Goal: Task Accomplishment & Management: Manage account settings

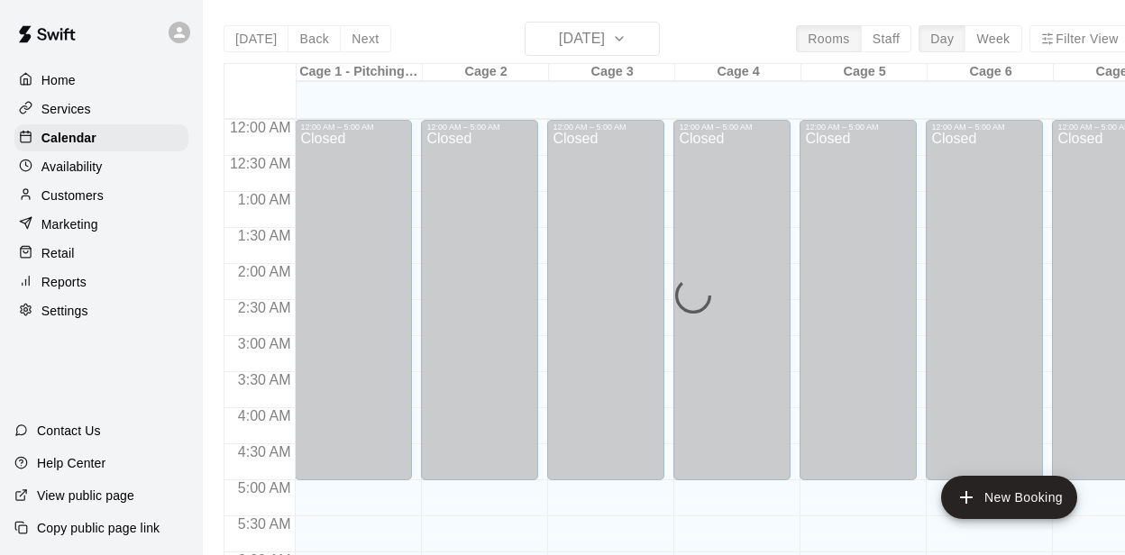
scroll to position [606, 0]
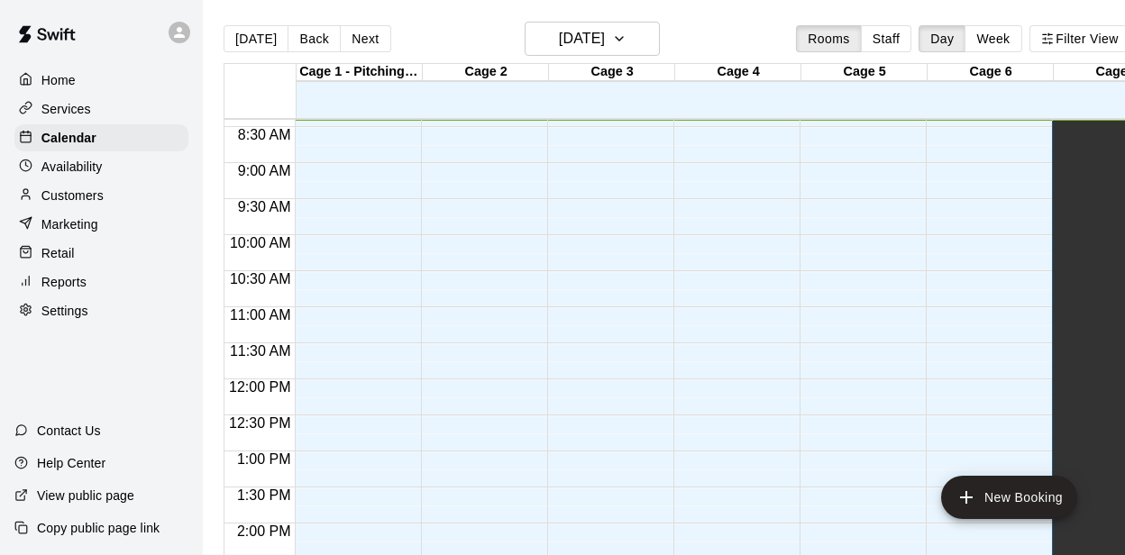
click at [65, 282] on p "Reports" at bounding box center [63, 282] width 45 height 18
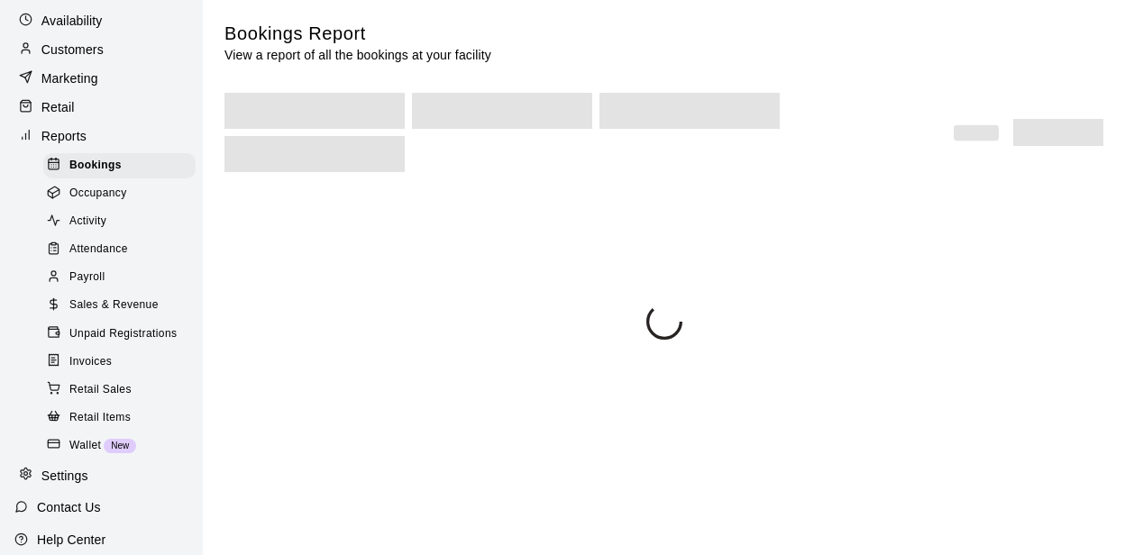
scroll to position [151, 0]
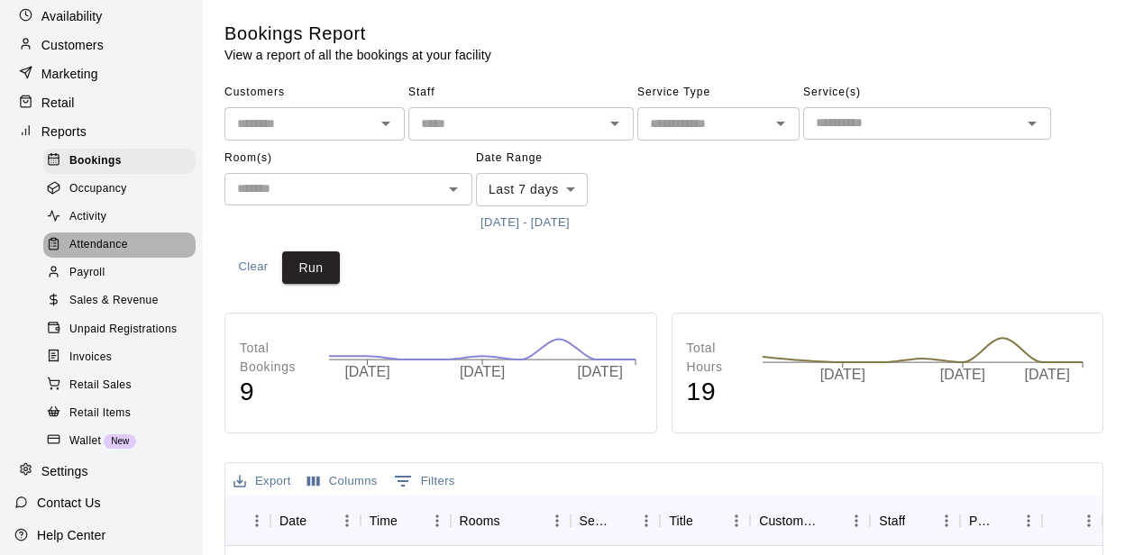
click at [115, 243] on span "Attendance" at bounding box center [98, 245] width 59 height 18
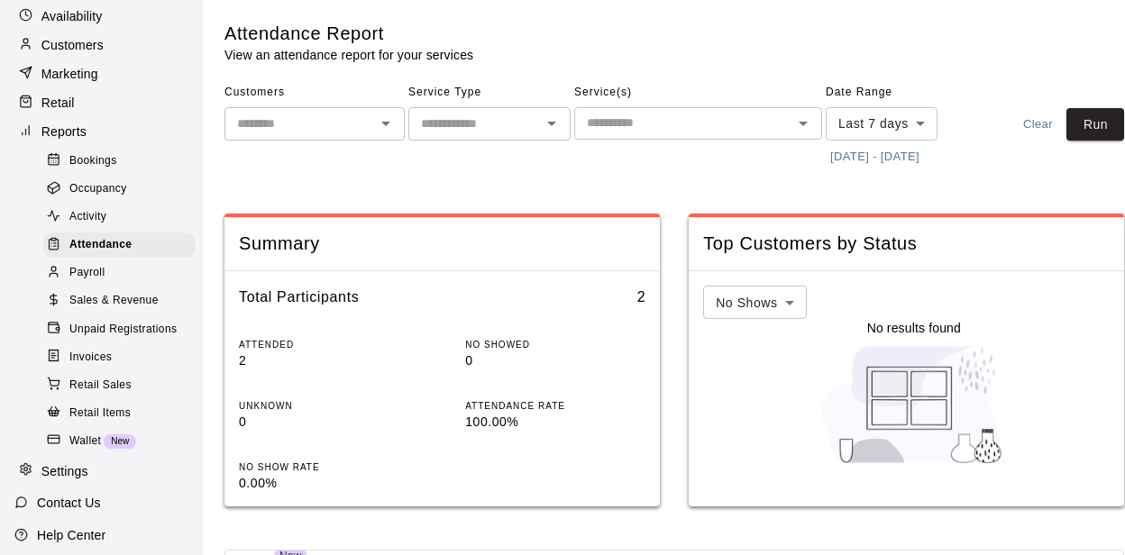
click at [105, 215] on span "Activity" at bounding box center [87, 217] width 37 height 18
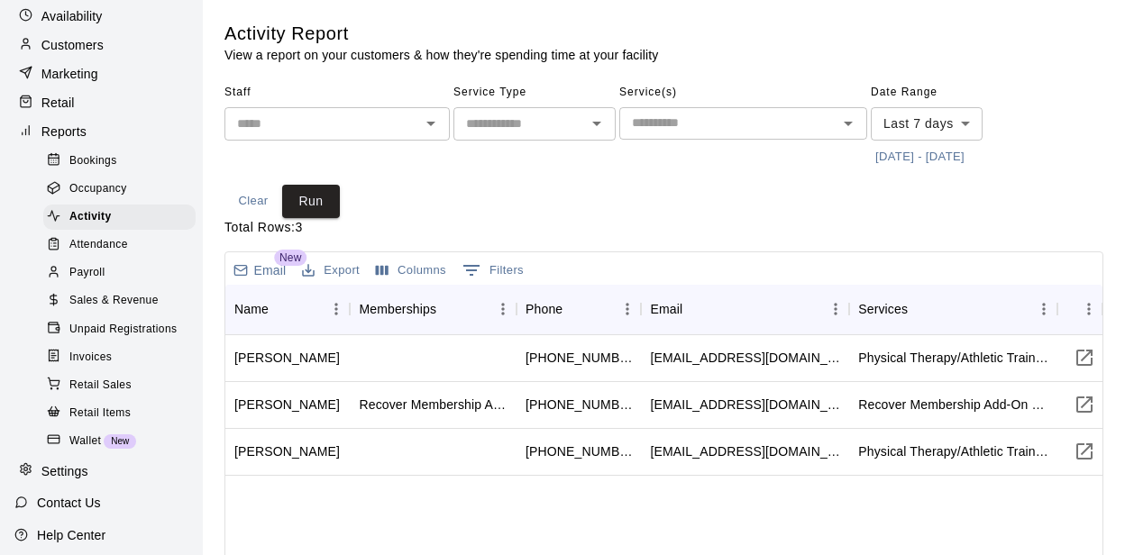
click at [939, 124] on body "Home Services Calendar Availability Customers Marketing Retail Reports Bookings…" at bounding box center [562, 445] width 1125 height 890
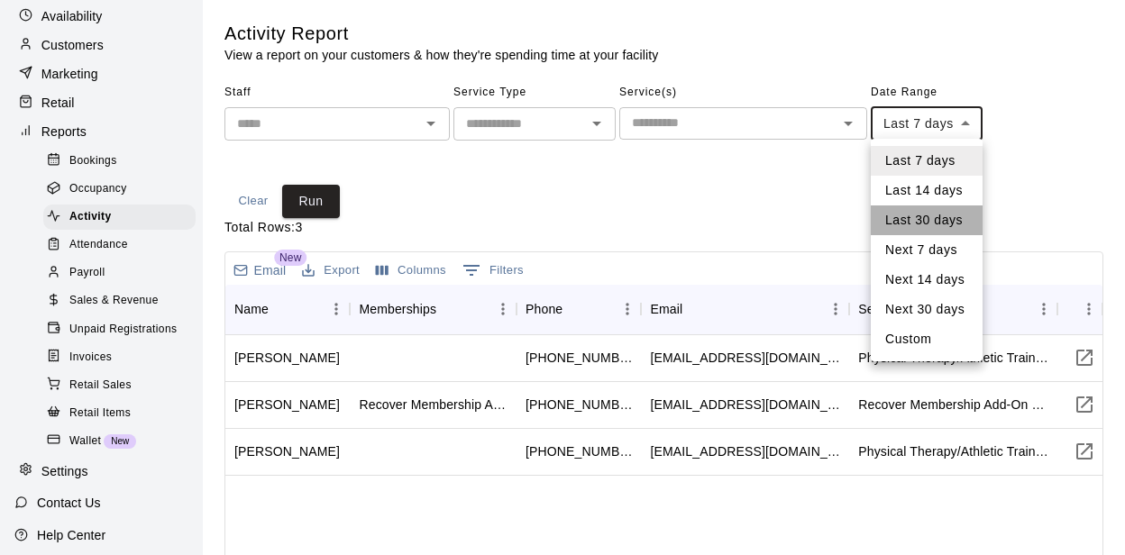
click at [918, 212] on li "Last 30 days" at bounding box center [927, 221] width 112 height 30
type input "*****"
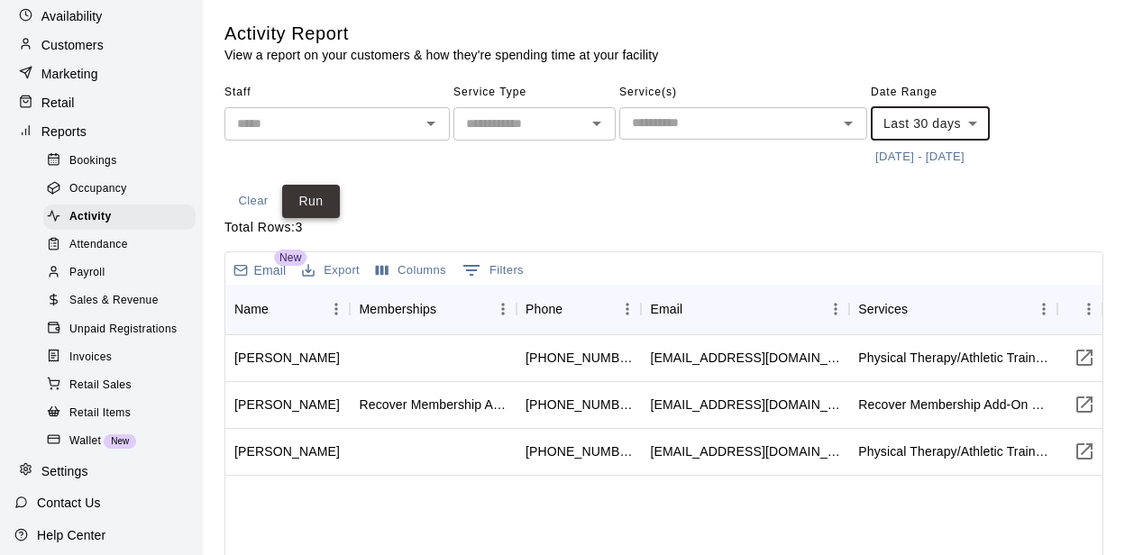
click at [336, 201] on button "Run" at bounding box center [311, 201] width 58 height 33
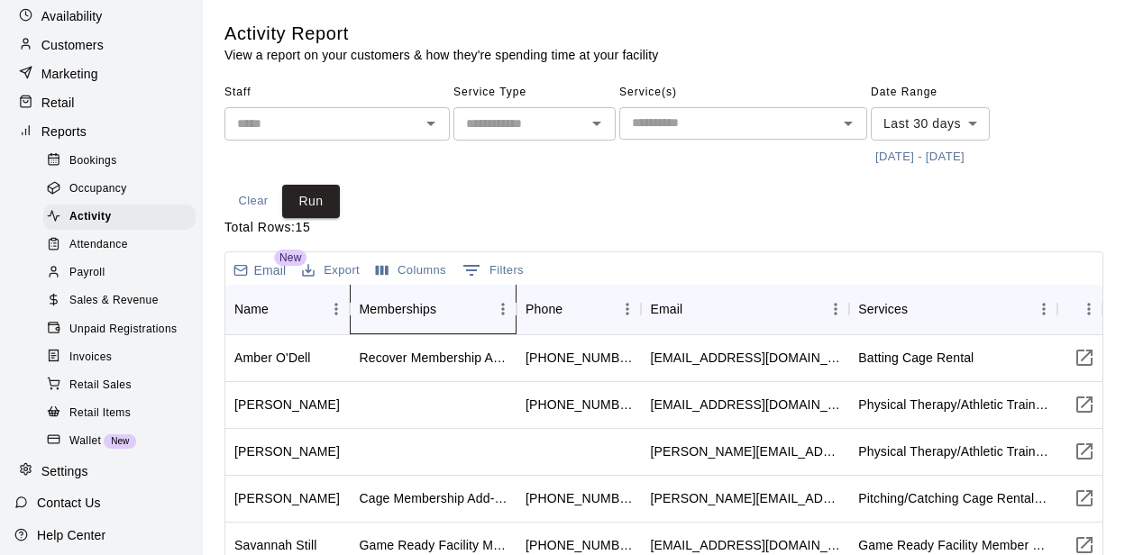
drag, startPoint x: 500, startPoint y: 309, endPoint x: 576, endPoint y: 316, distance: 76.1
click at [576, 316] on div "Name Memberships Phone Email Services Link" at bounding box center [663, 309] width 877 height 50
click at [96, 298] on span "Sales & Revenue" at bounding box center [113, 301] width 89 height 18
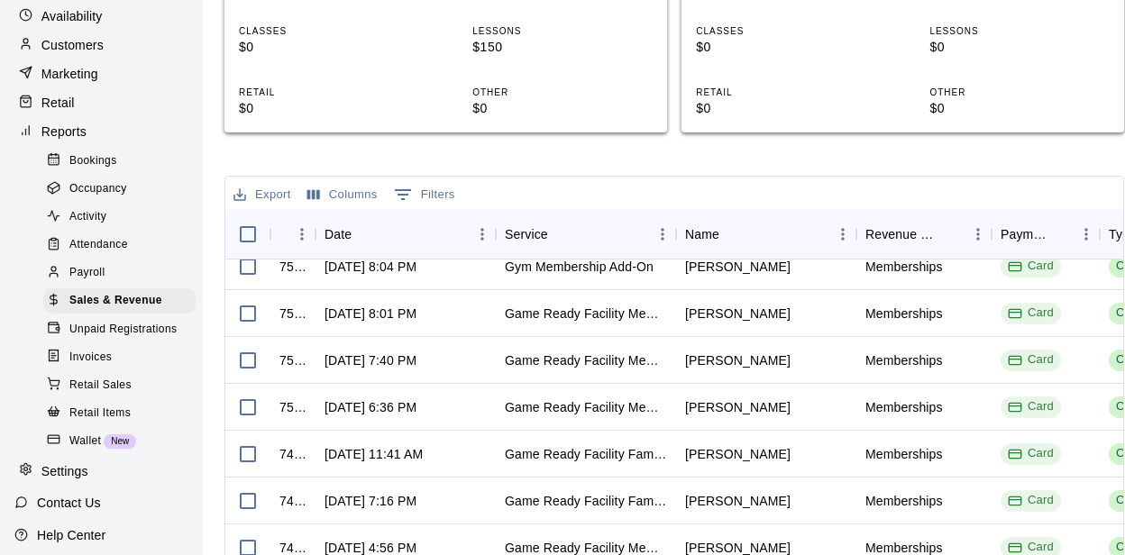
scroll to position [391, 0]
click at [83, 39] on p "Customers" at bounding box center [72, 45] width 62 height 18
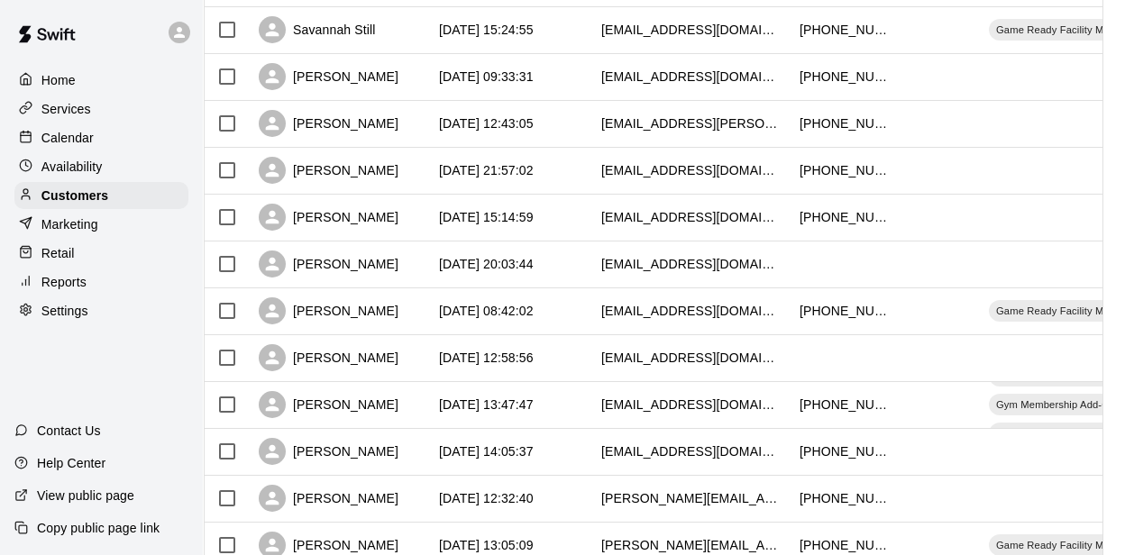
scroll to position [477, 21]
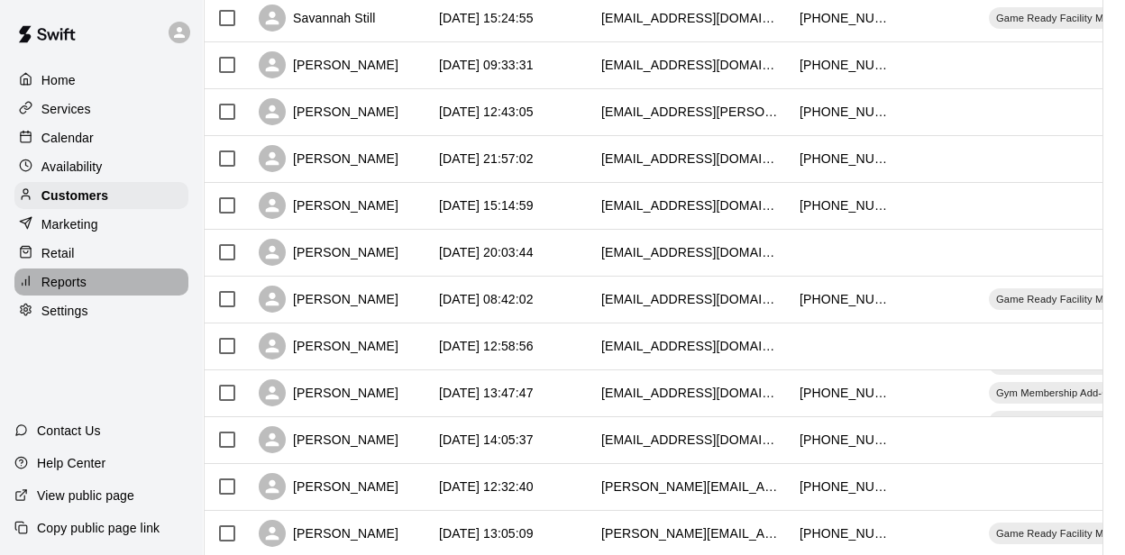
click at [71, 283] on p "Reports" at bounding box center [63, 282] width 45 height 18
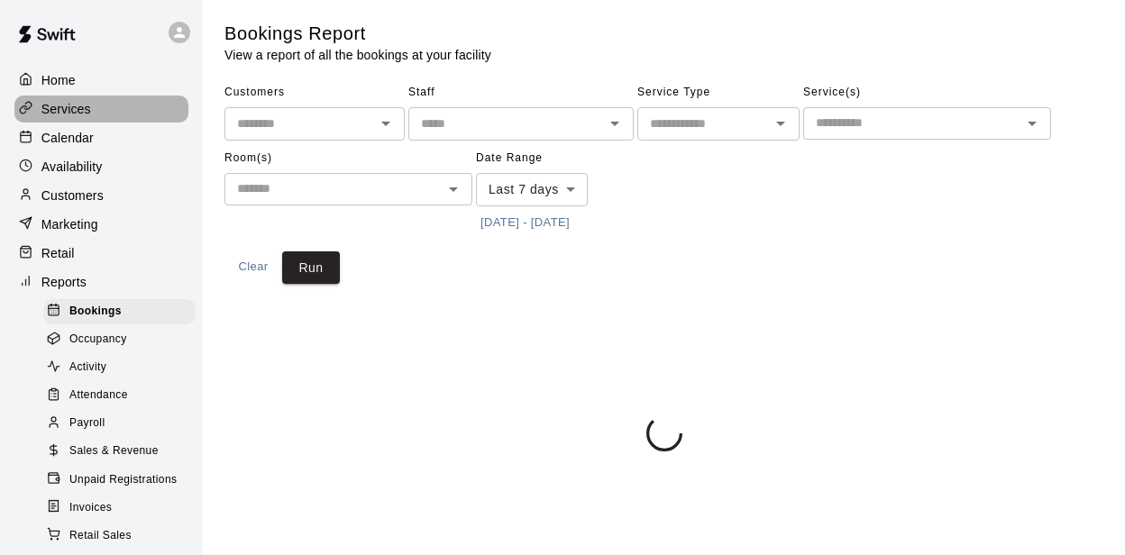
click at [74, 112] on p "Services" at bounding box center [66, 109] width 50 height 18
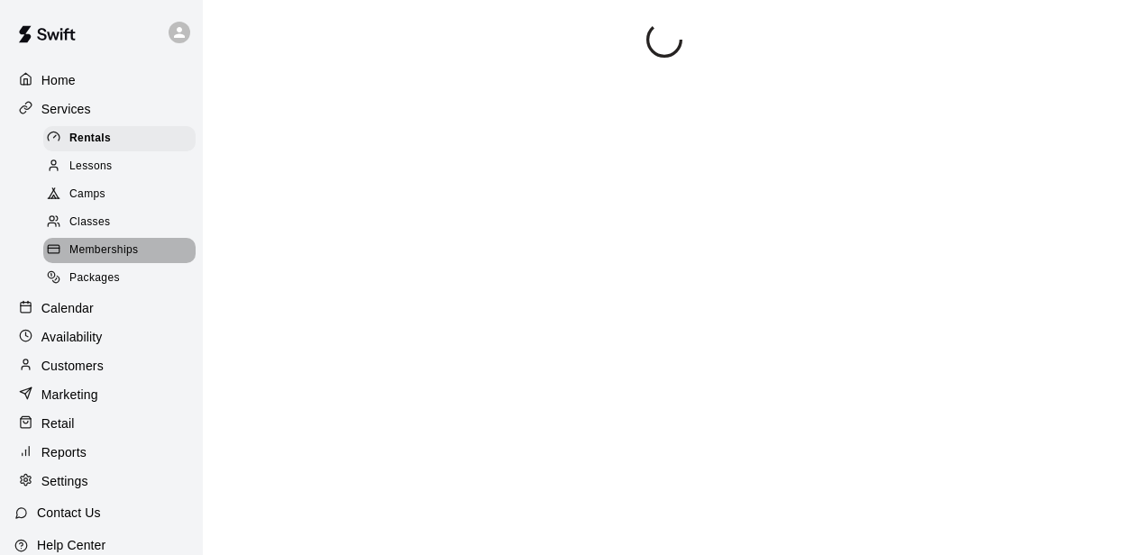
click at [96, 244] on span "Memberships" at bounding box center [103, 251] width 69 height 18
click at [88, 299] on p "Calendar" at bounding box center [67, 308] width 52 height 18
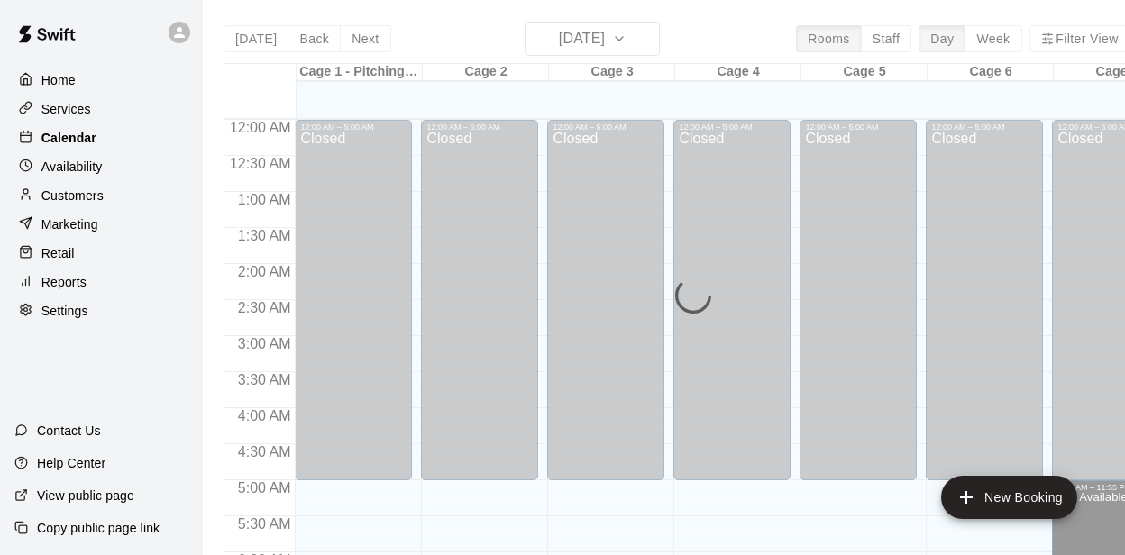
scroll to position [609, 0]
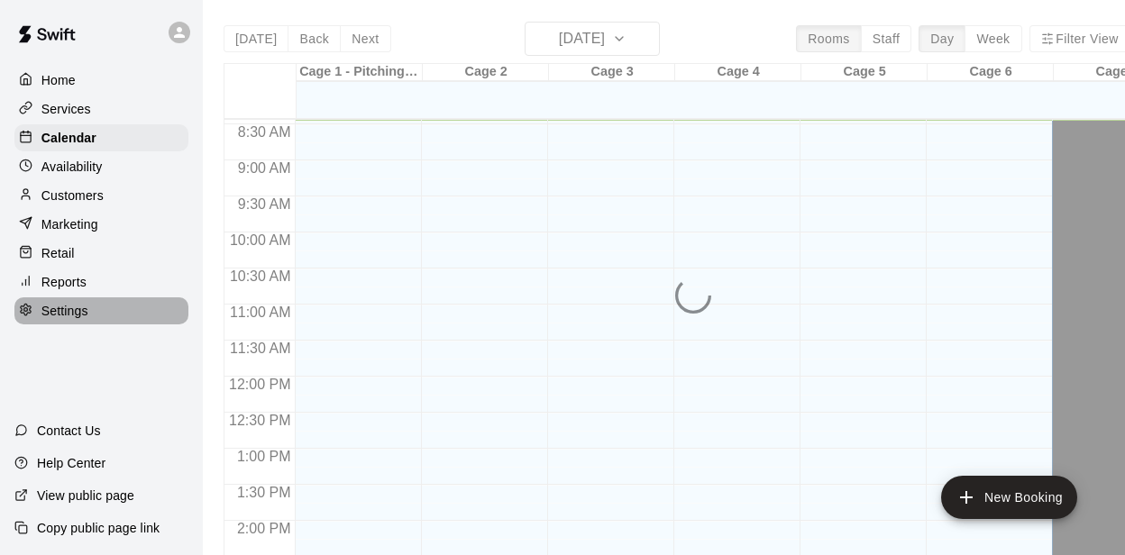
click at [67, 312] on p "Settings" at bounding box center [64, 311] width 47 height 18
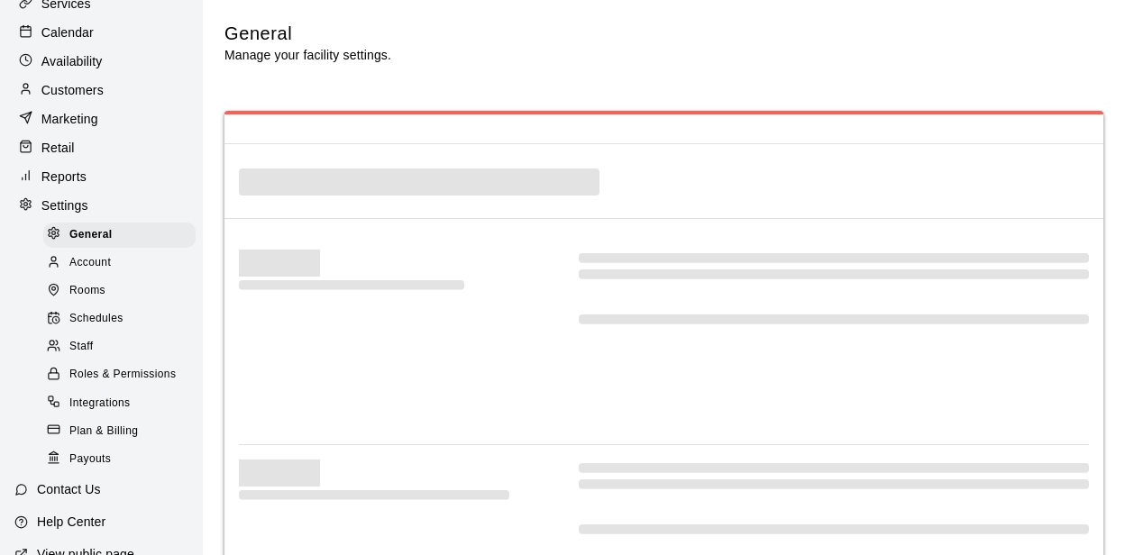
scroll to position [115, 0]
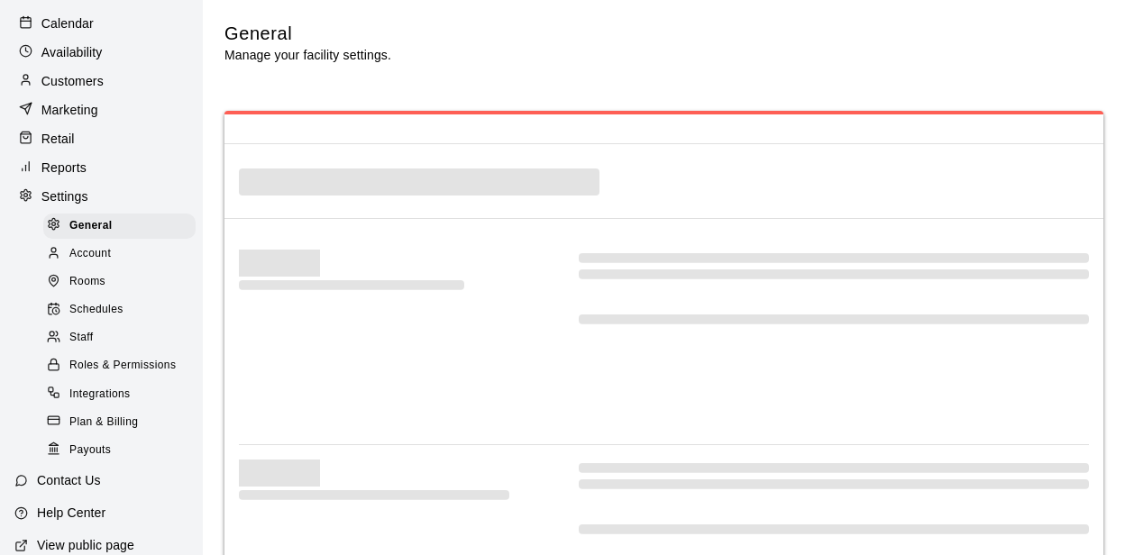
select select "**"
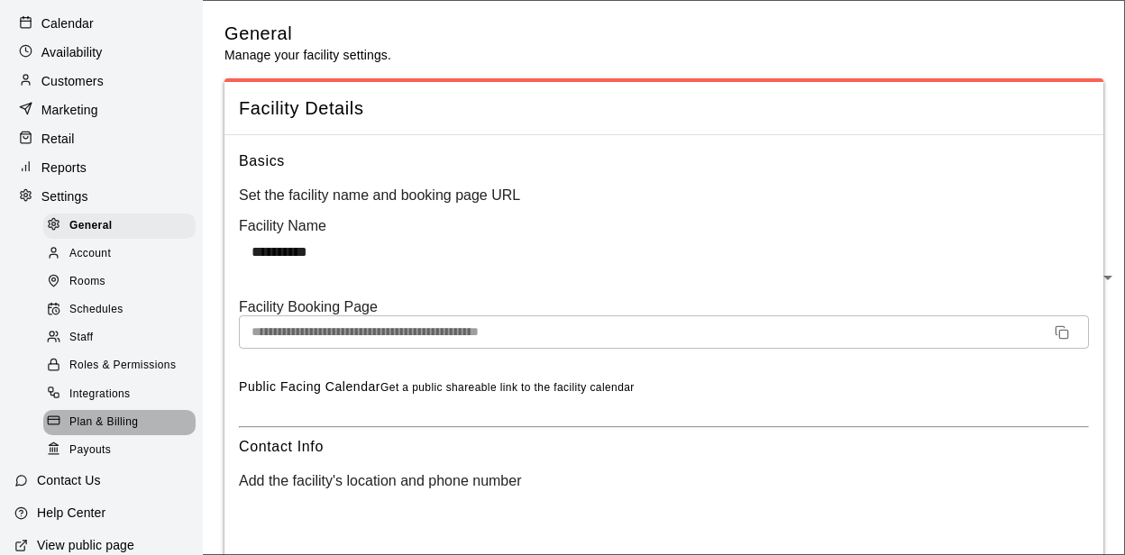
click at [113, 420] on span "Plan & Billing" at bounding box center [103, 423] width 69 height 18
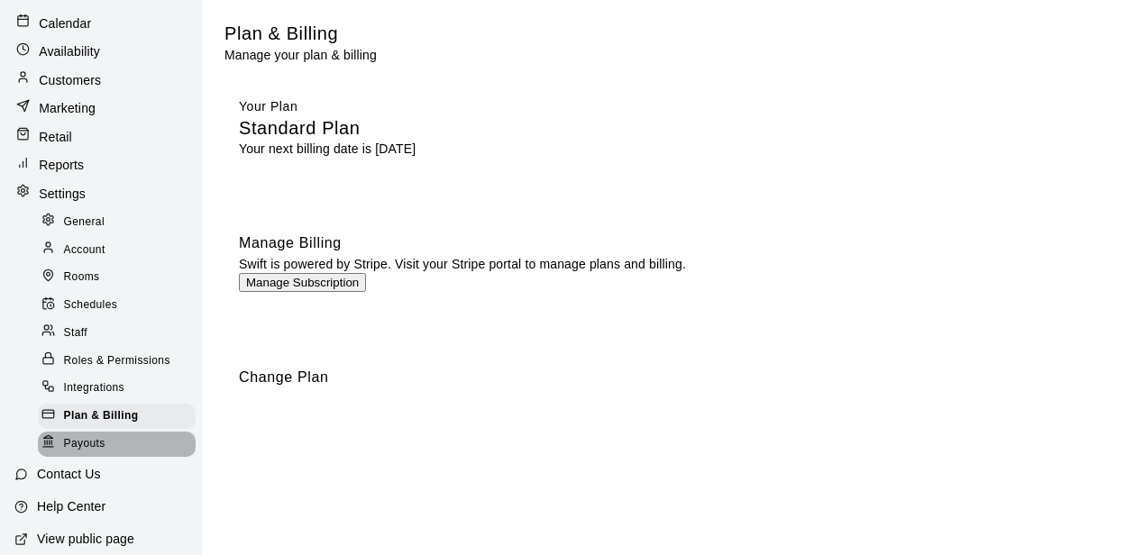
click at [111, 445] on div "Payouts" at bounding box center [117, 444] width 158 height 25
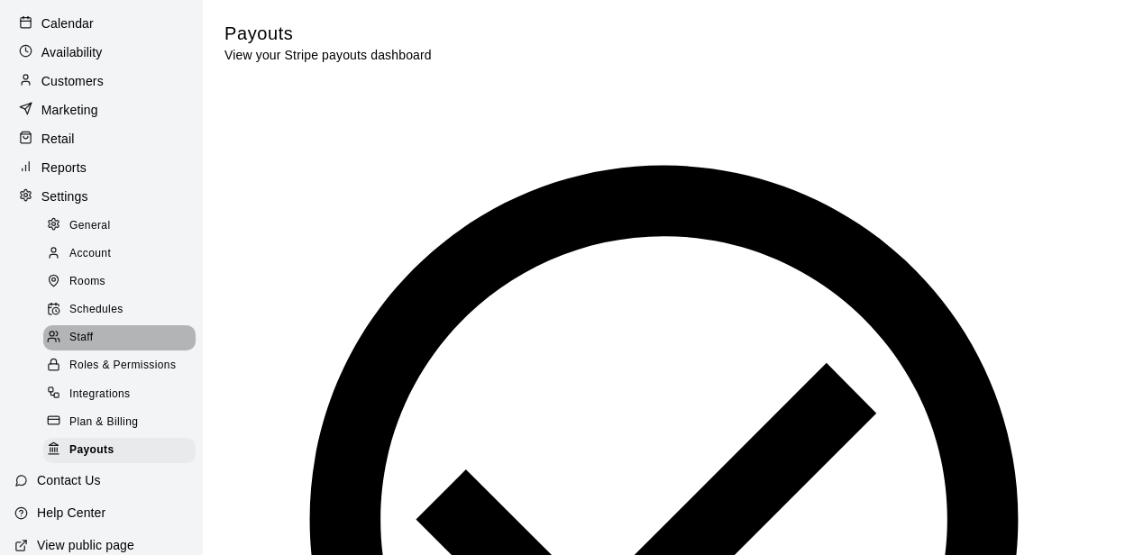
click at [103, 344] on div "Staff" at bounding box center [119, 338] width 152 height 25
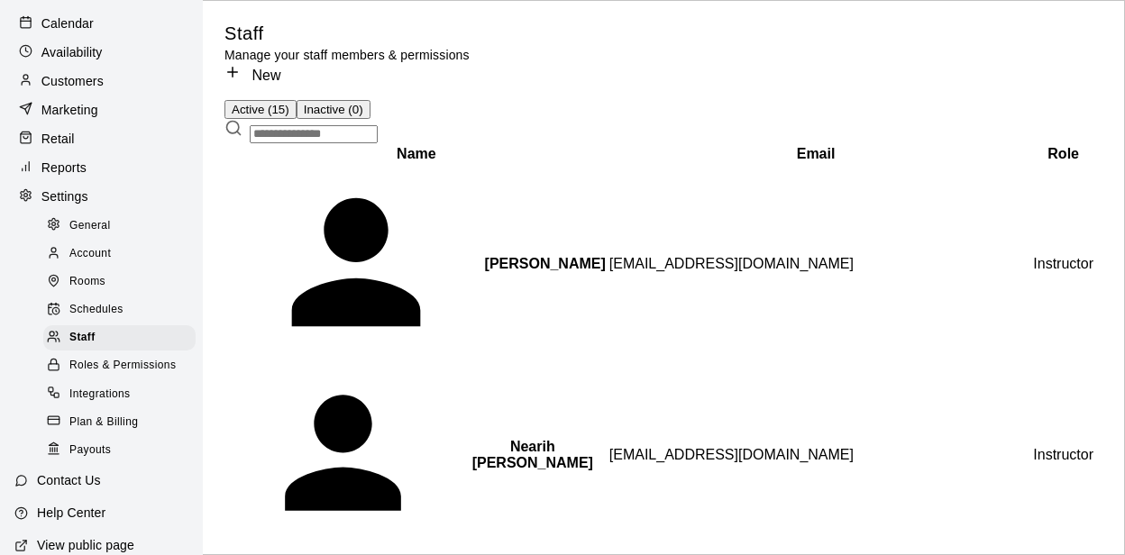
click at [111, 310] on span "Schedules" at bounding box center [96, 310] width 54 height 18
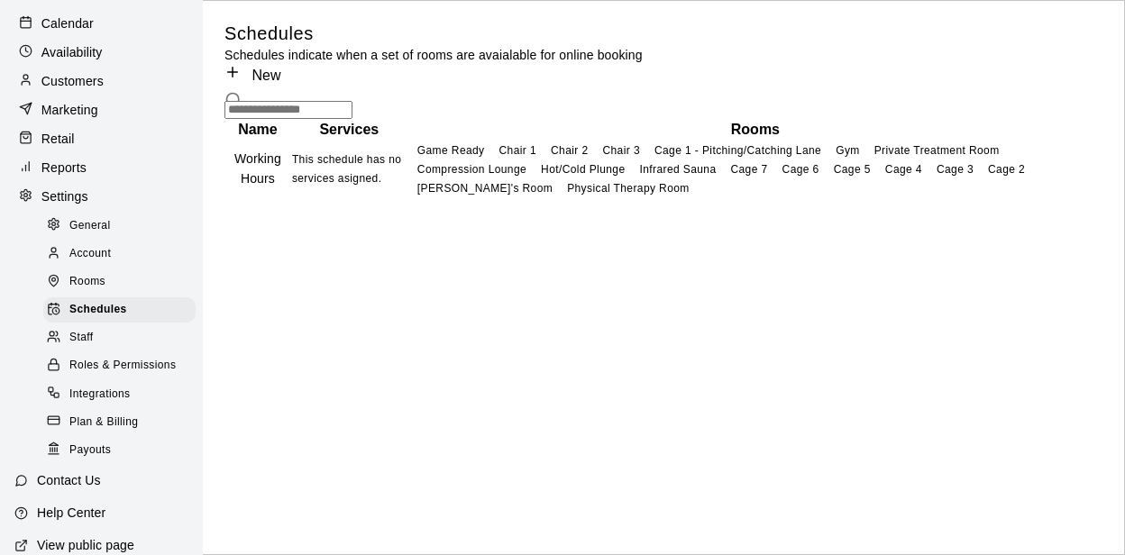
click at [123, 280] on div "Rooms" at bounding box center [119, 282] width 152 height 25
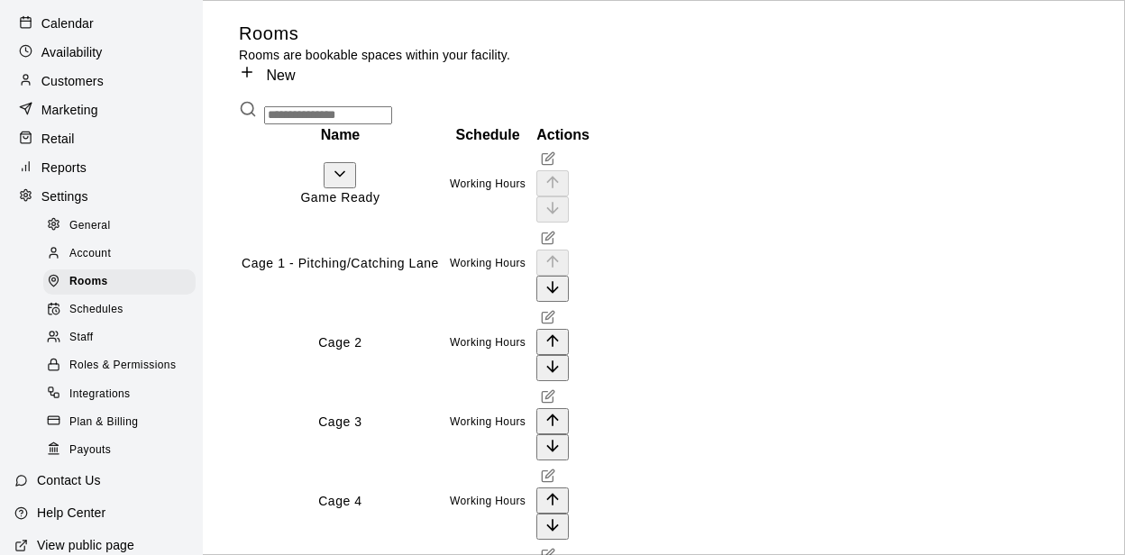
click at [129, 256] on div "Account" at bounding box center [119, 254] width 152 height 25
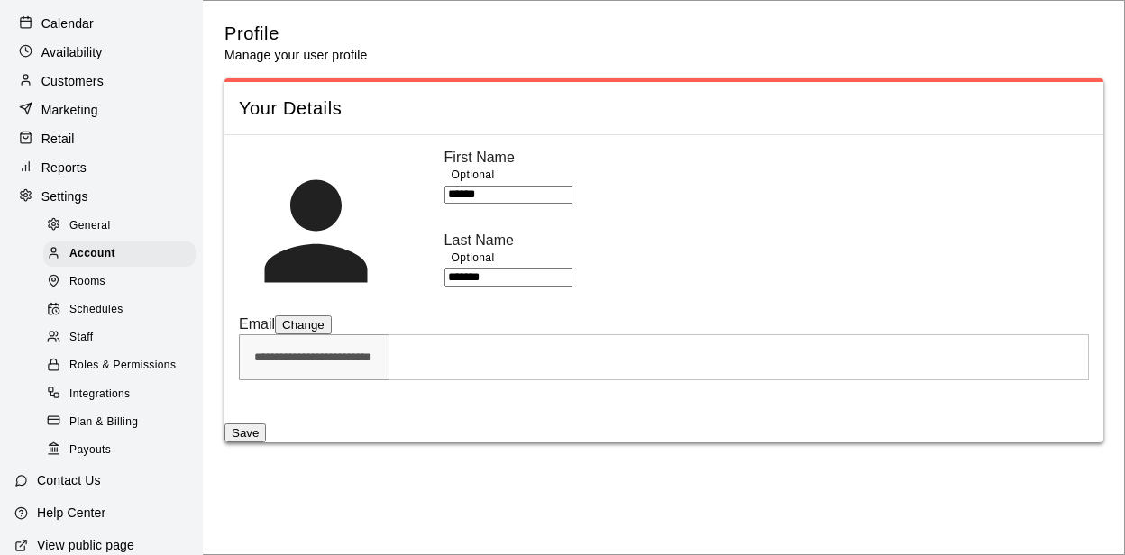
click at [133, 215] on div "General" at bounding box center [119, 226] width 152 height 25
select select "**"
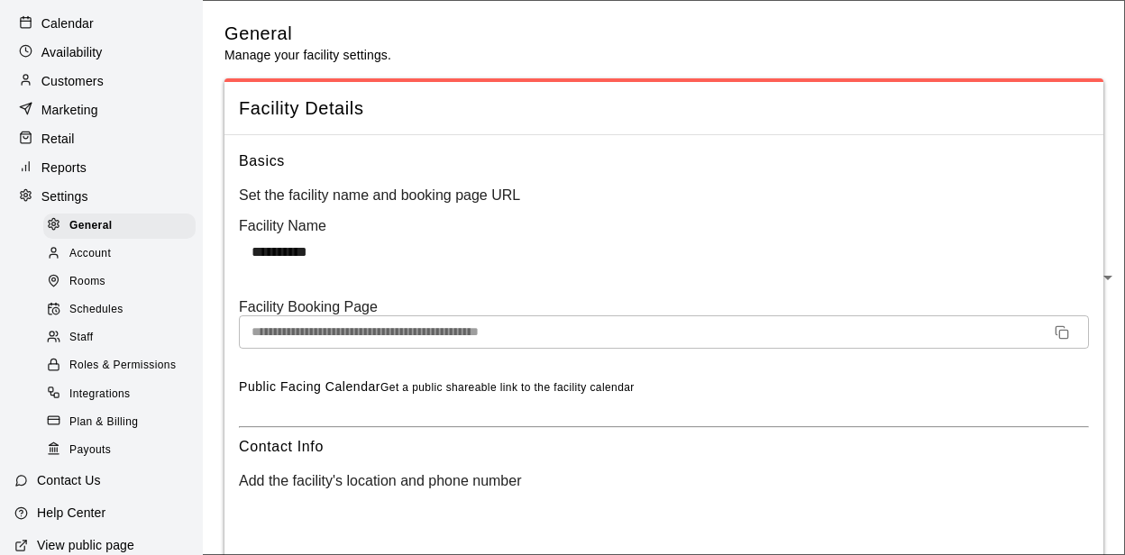
click at [91, 164] on div "Reports" at bounding box center [101, 167] width 174 height 27
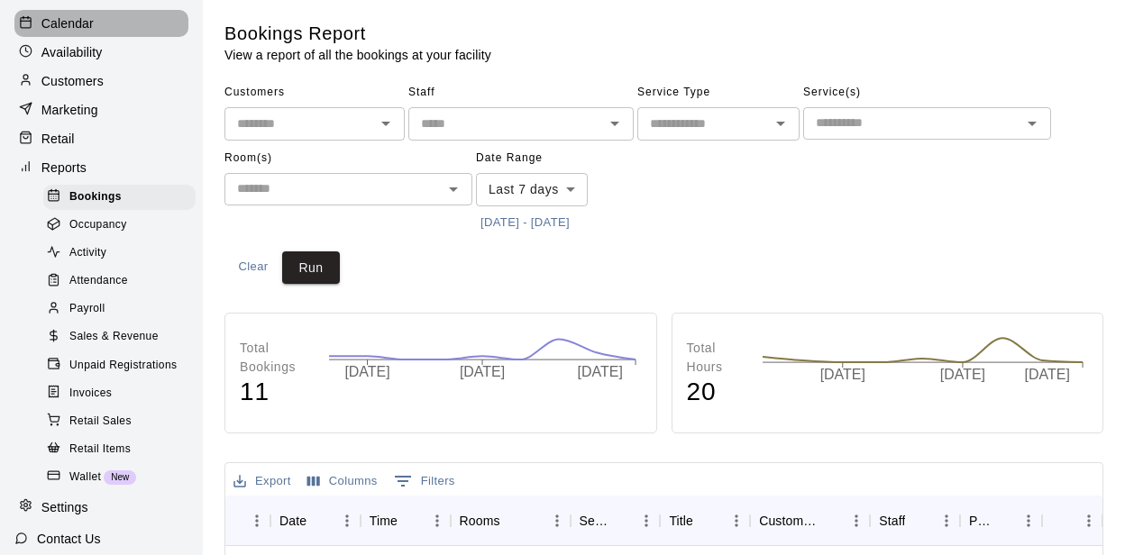
click at [94, 27] on div "Calendar" at bounding box center [101, 23] width 174 height 27
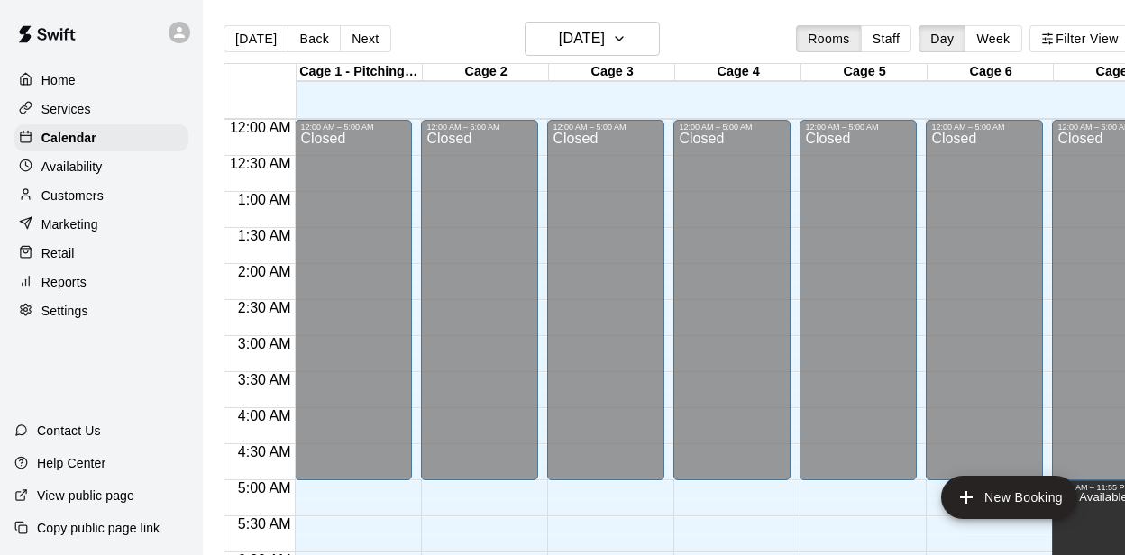
scroll to position [610, 0]
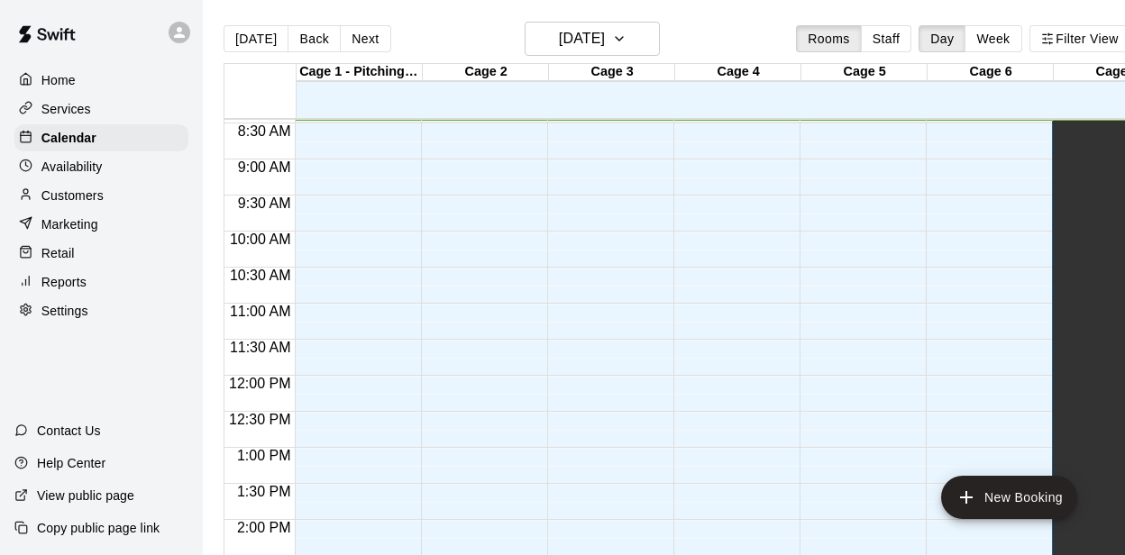
click at [89, 105] on p "Services" at bounding box center [66, 109] width 50 height 18
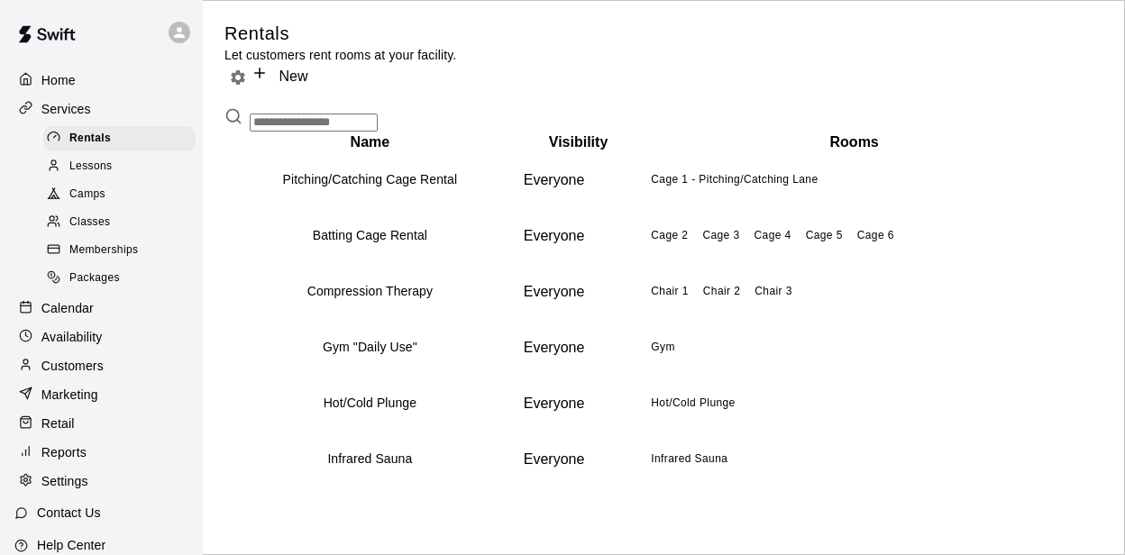
click at [113, 249] on span "Memberships" at bounding box center [103, 251] width 69 height 18
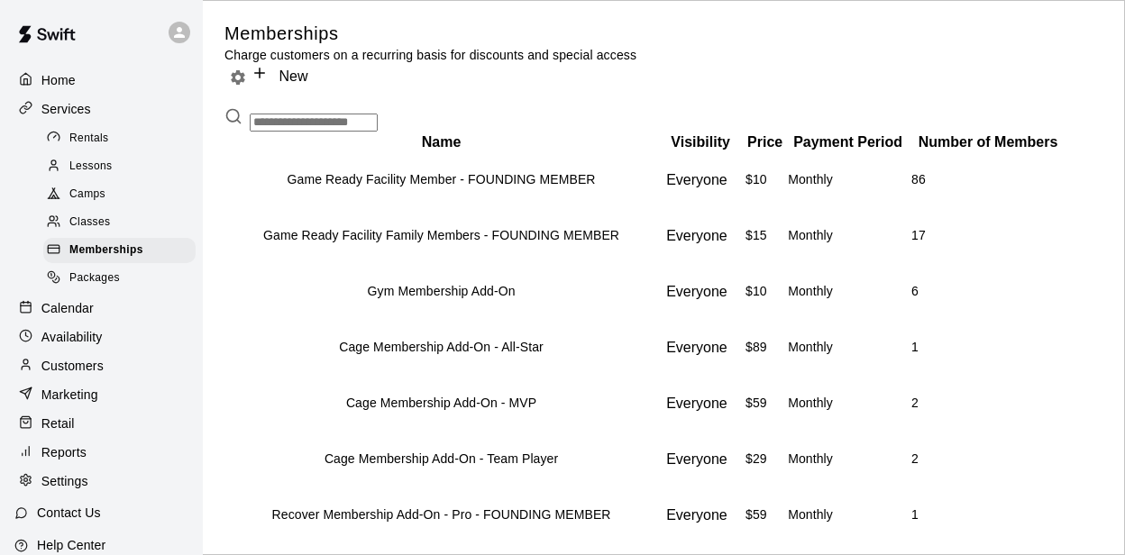
click at [89, 357] on p "Customers" at bounding box center [72, 366] width 62 height 18
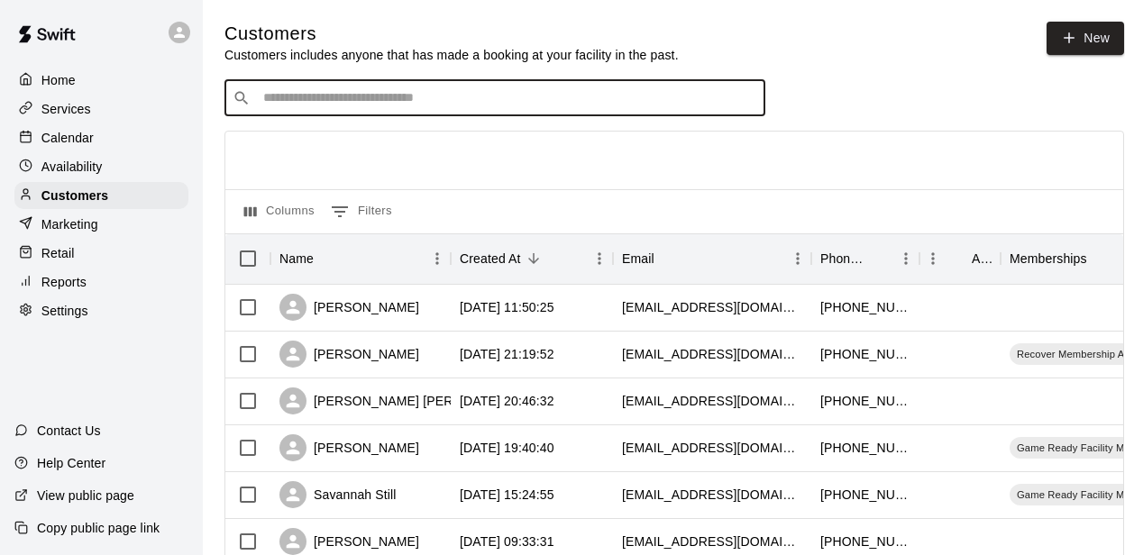
click at [372, 105] on input "Search customers by name or email" at bounding box center [508, 98] width 500 height 18
type input "********"
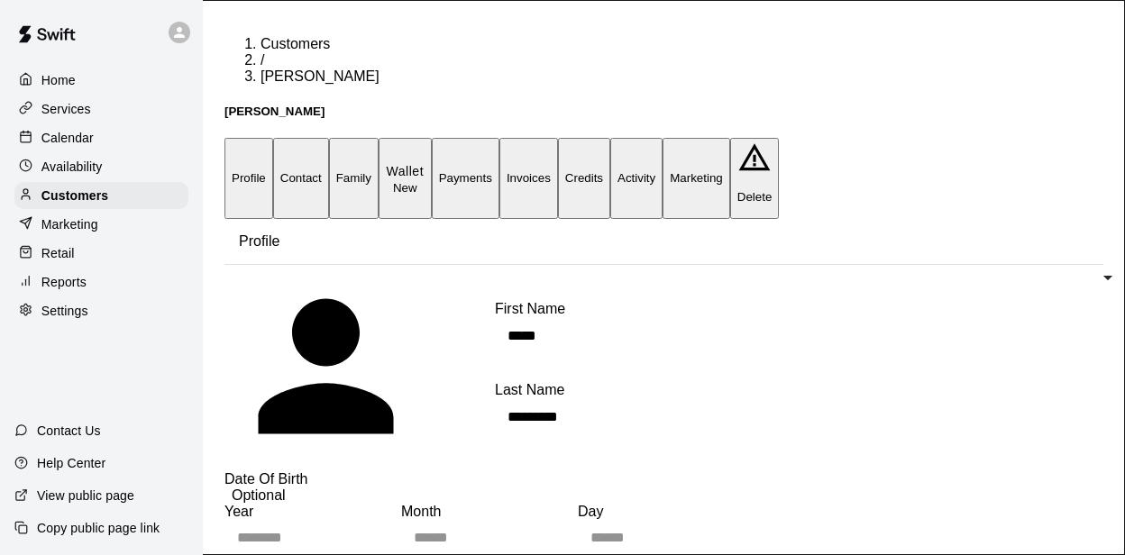
click at [663, 138] on button "Activity" at bounding box center [636, 178] width 52 height 80
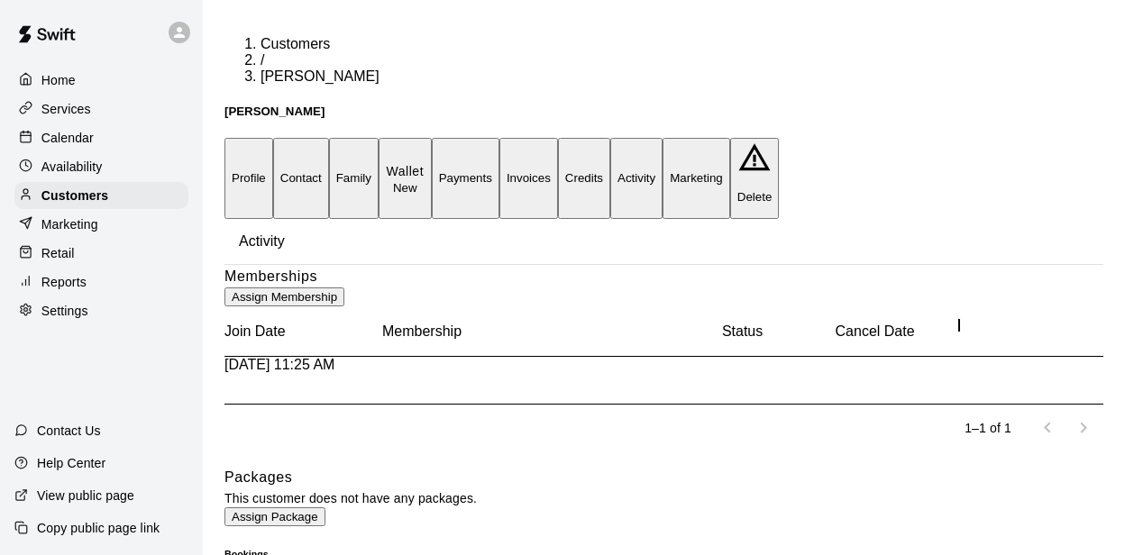
click at [247, 555] on icon "more actions" at bounding box center [240, 560] width 14 height 4
click at [984, 417] on li "Cancel" at bounding box center [1024, 414] width 102 height 30
click at [69, 197] on p "Customers" at bounding box center [74, 196] width 67 height 18
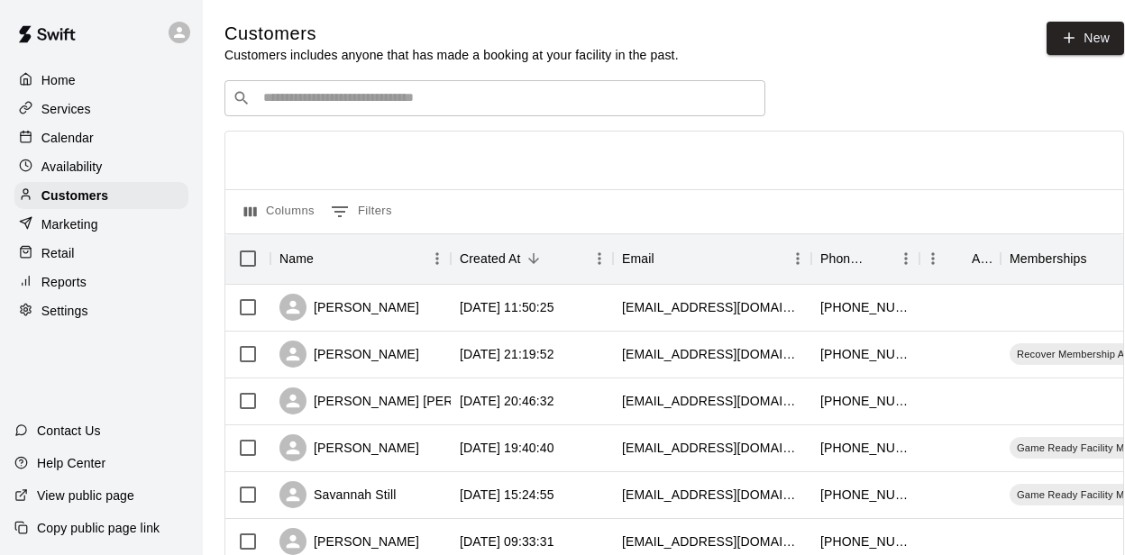
click at [390, 105] on input "Search customers by name or email" at bounding box center [508, 98] width 500 height 18
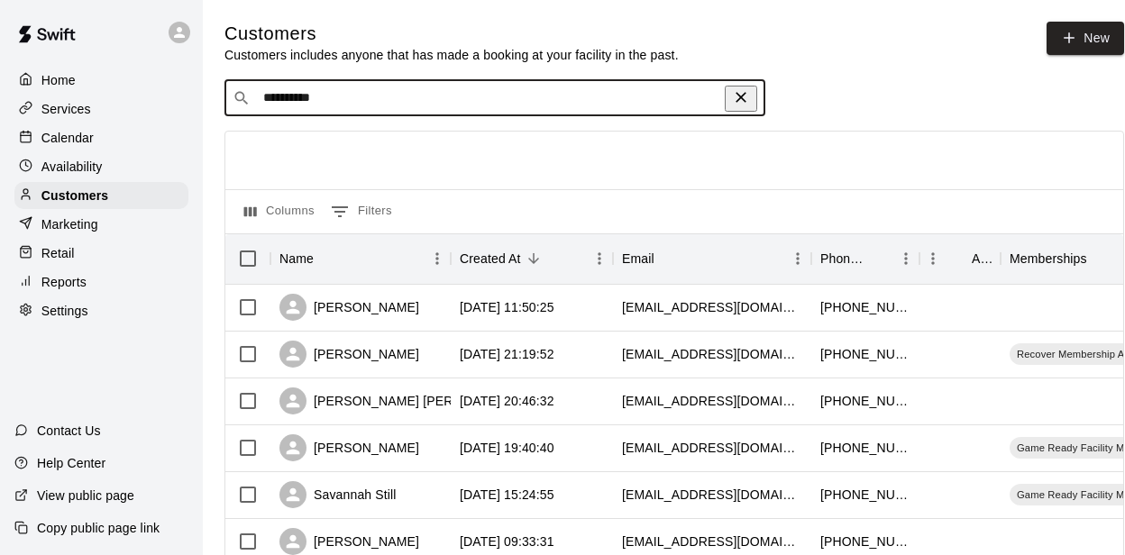
type input "**********"
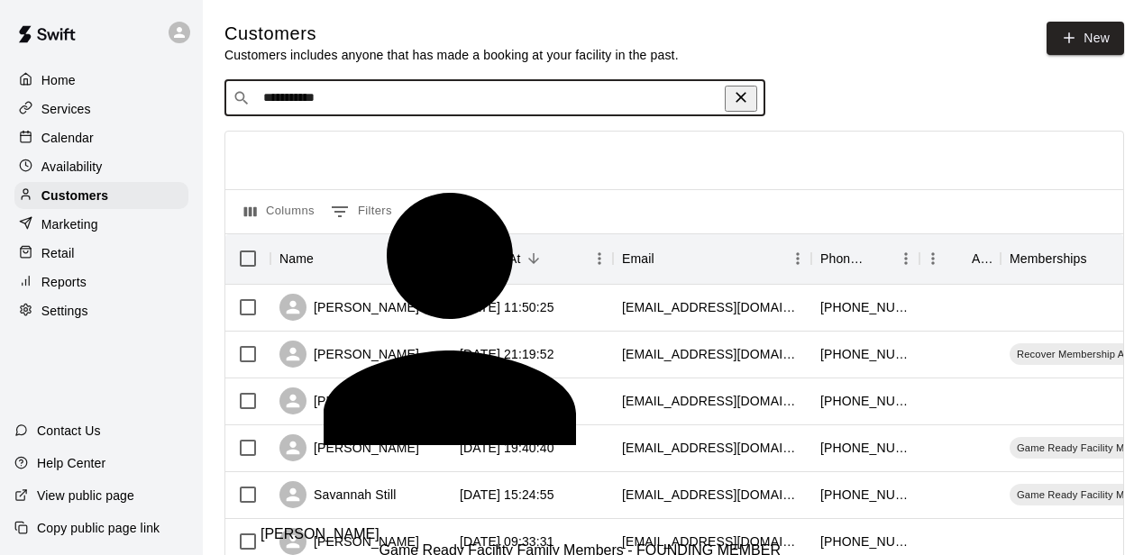
click at [385, 512] on div "[PERSON_NAME] Game Ready Facility Family Members - FOUNDING MEMBER [PERSON_NAME…" at bounding box center [513, 559] width 505 height 94
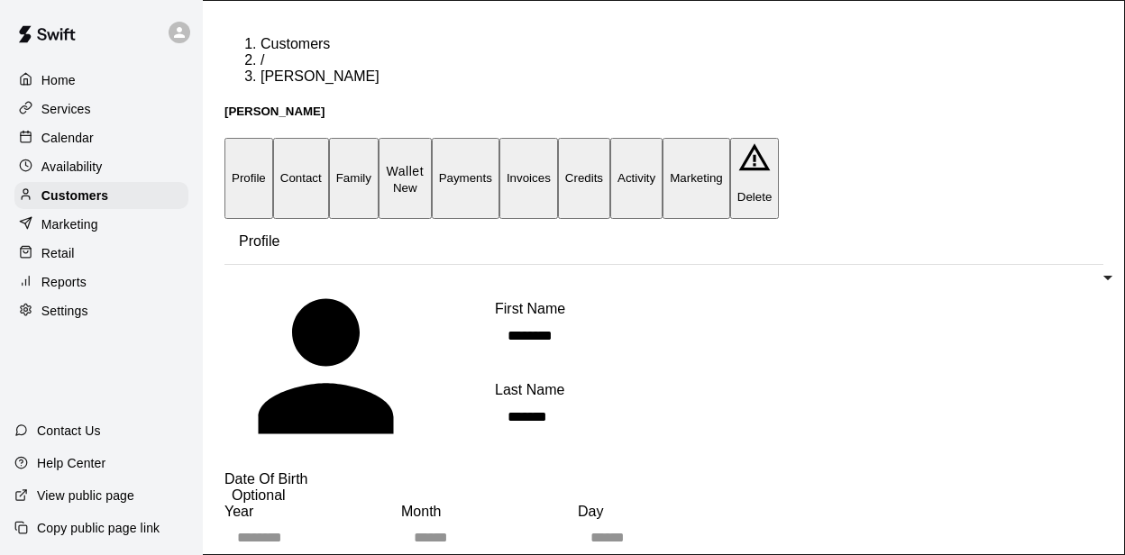
click at [663, 138] on button "Activity" at bounding box center [636, 178] width 52 height 80
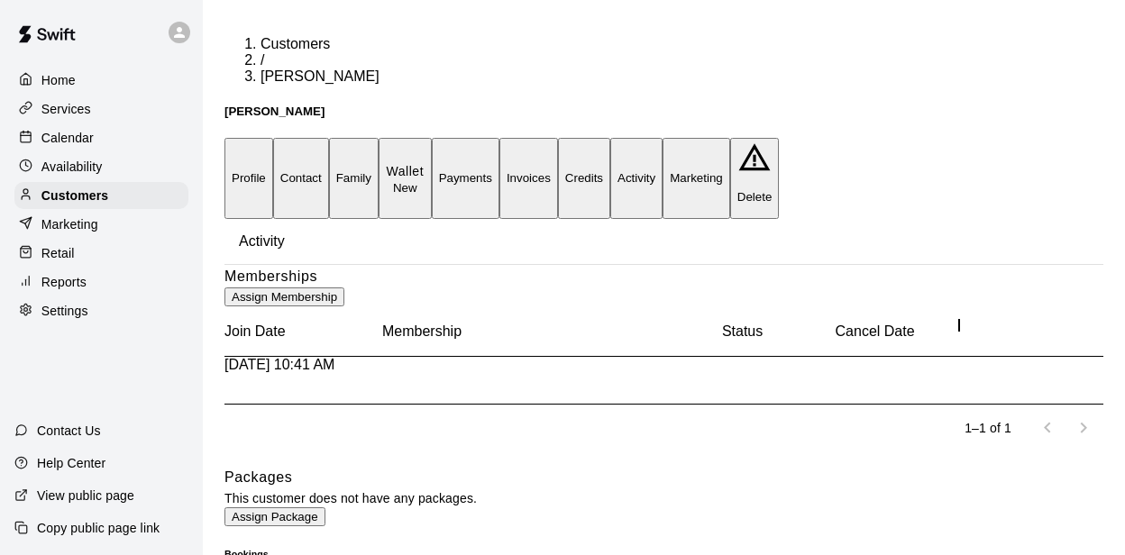
click at [251, 549] on icon "more actions" at bounding box center [240, 560] width 22 height 22
click at [993, 417] on li "Cancel" at bounding box center [1024, 414] width 102 height 30
click at [78, 191] on p "Customers" at bounding box center [74, 196] width 67 height 18
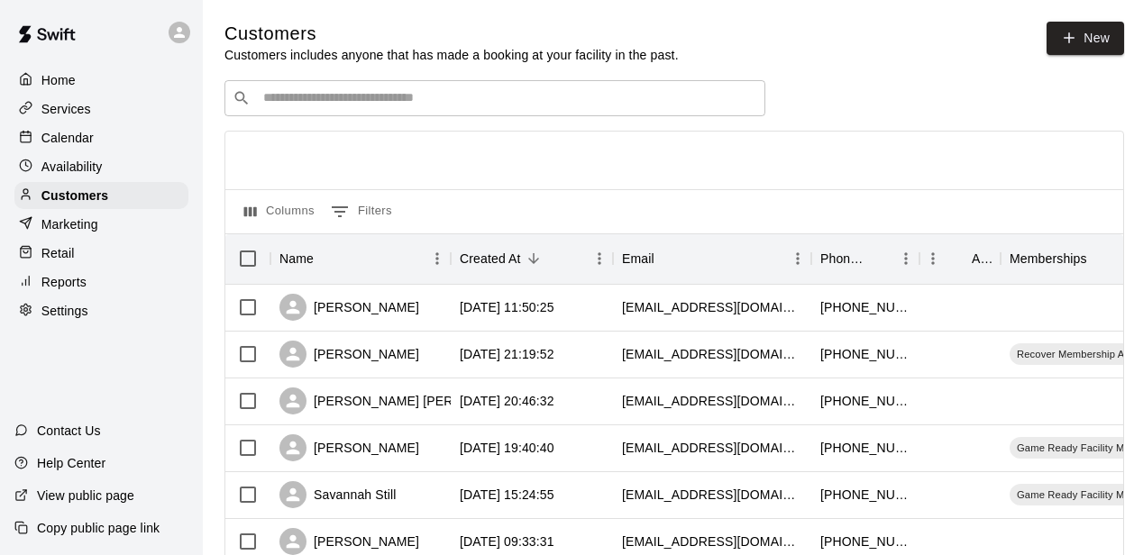
click at [407, 108] on div "​ ​" at bounding box center [495, 98] width 541 height 36
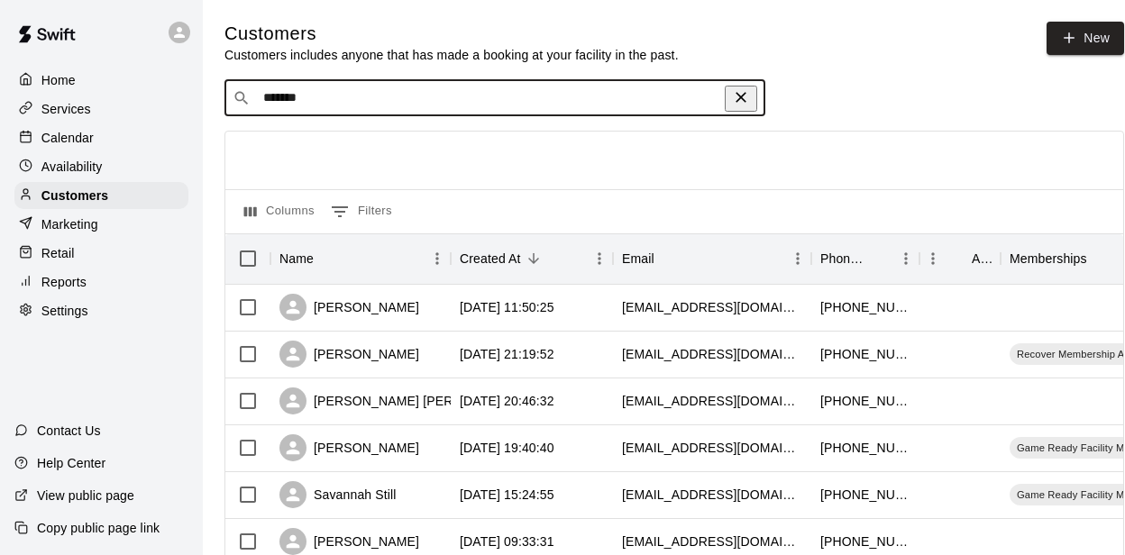
type input "********"
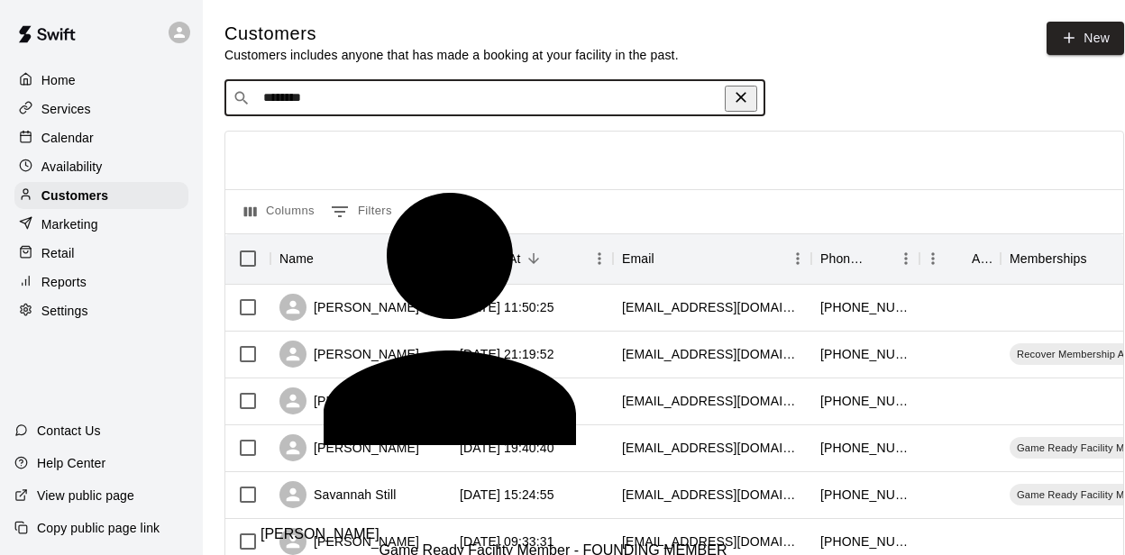
click at [406, 512] on div "[PERSON_NAME] Game Ready Facility Member - FOUNDING MEMBER [PERSON_NAME][EMAIL_…" at bounding box center [513, 559] width 505 height 94
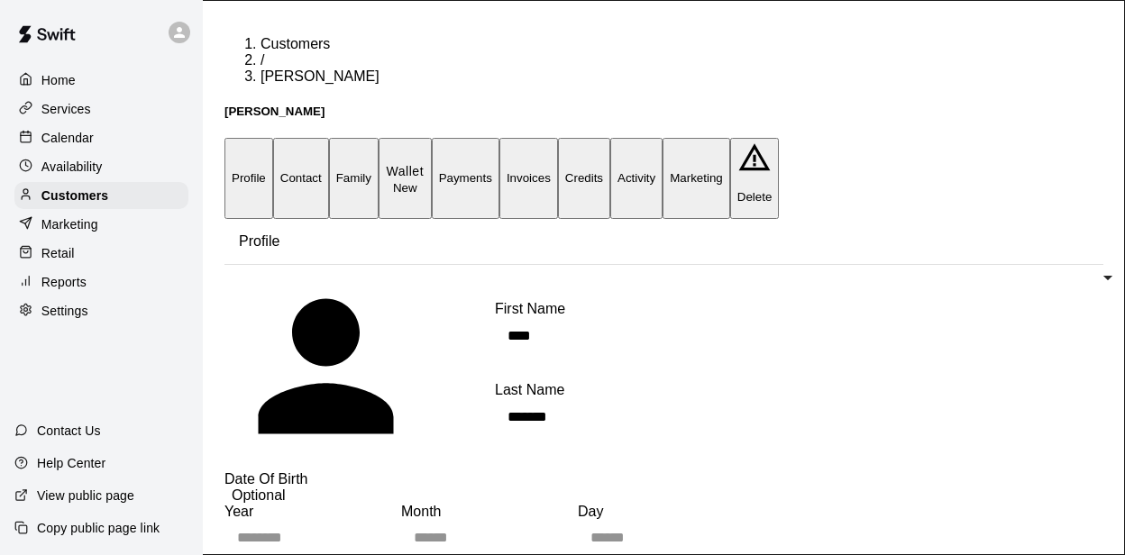
click at [663, 138] on button "Activity" at bounding box center [636, 178] width 52 height 80
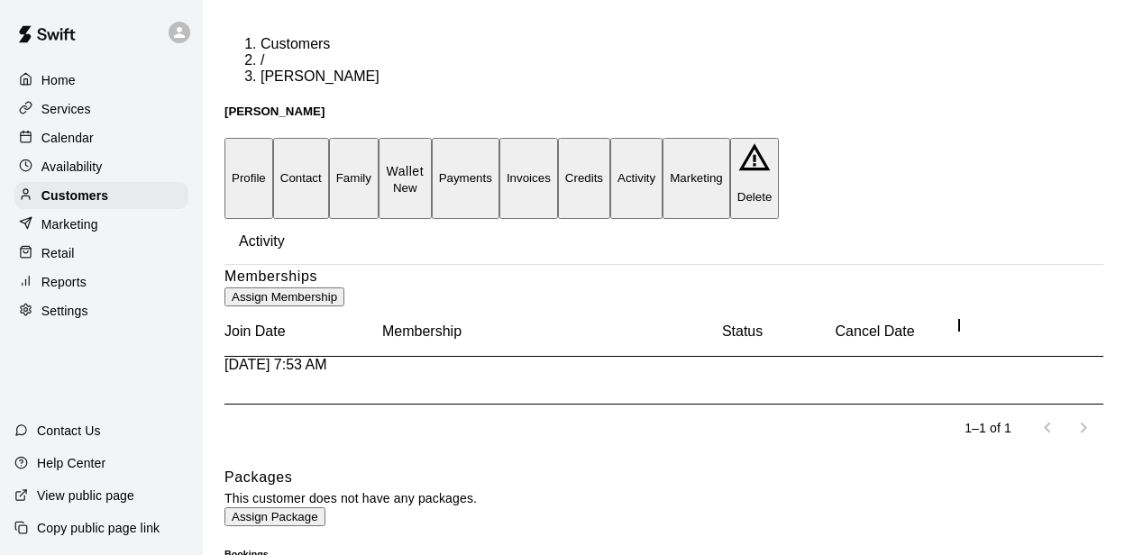
click at [251, 549] on icon "more actions" at bounding box center [240, 560] width 22 height 22
click at [993, 412] on li "Cancel" at bounding box center [1024, 414] width 102 height 30
click at [79, 134] on p "Calendar" at bounding box center [67, 138] width 52 height 18
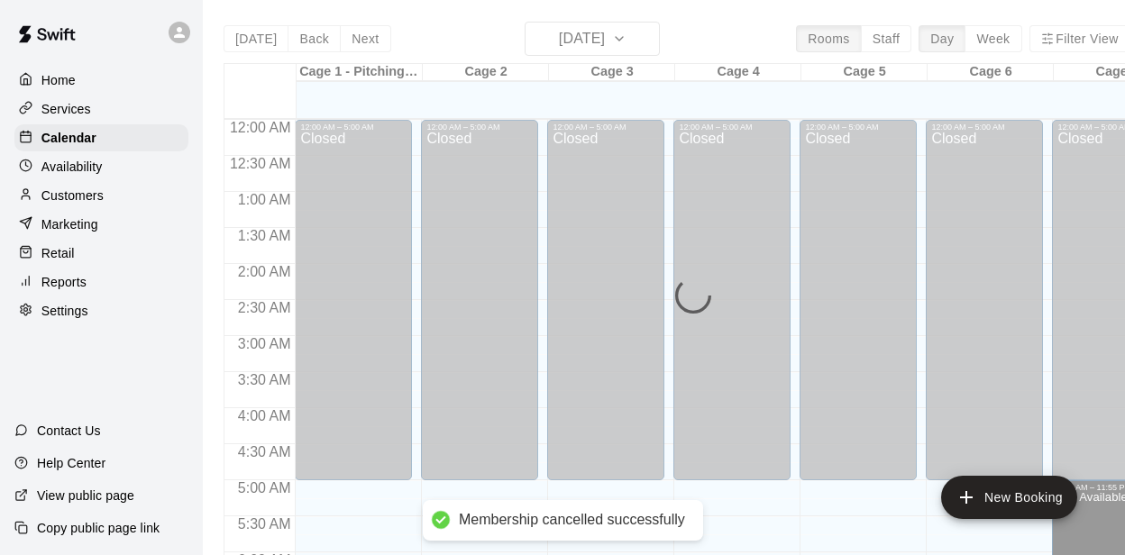
scroll to position [611, 0]
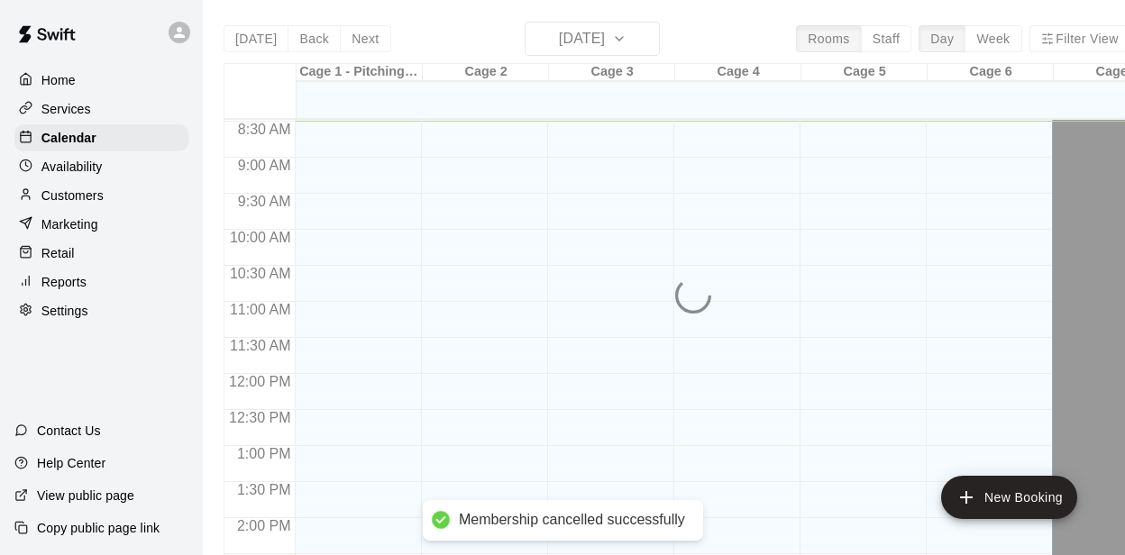
click at [80, 168] on p "Availability" at bounding box center [71, 167] width 61 height 18
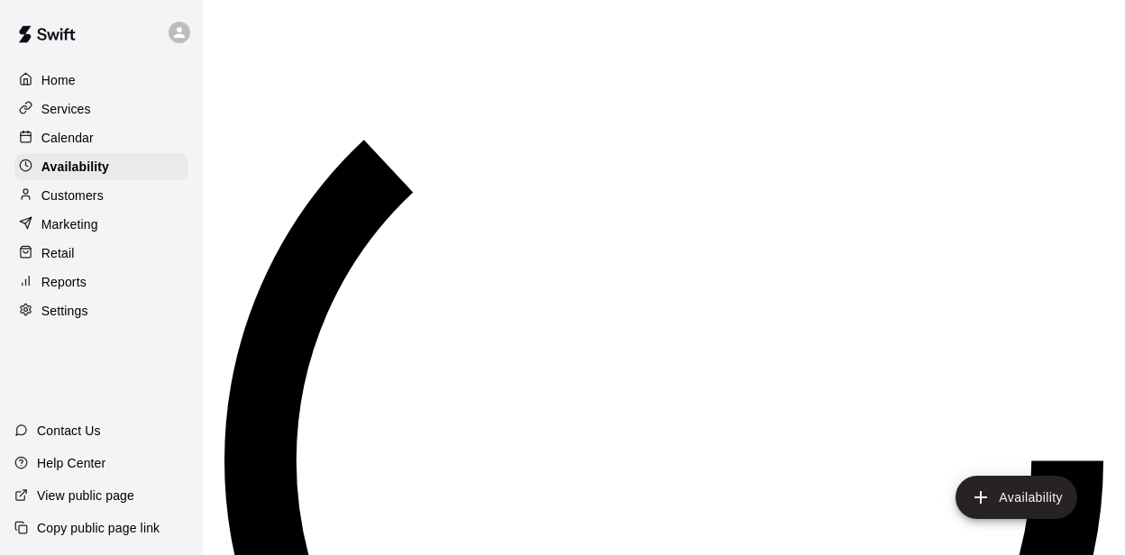
scroll to position [611, 0]
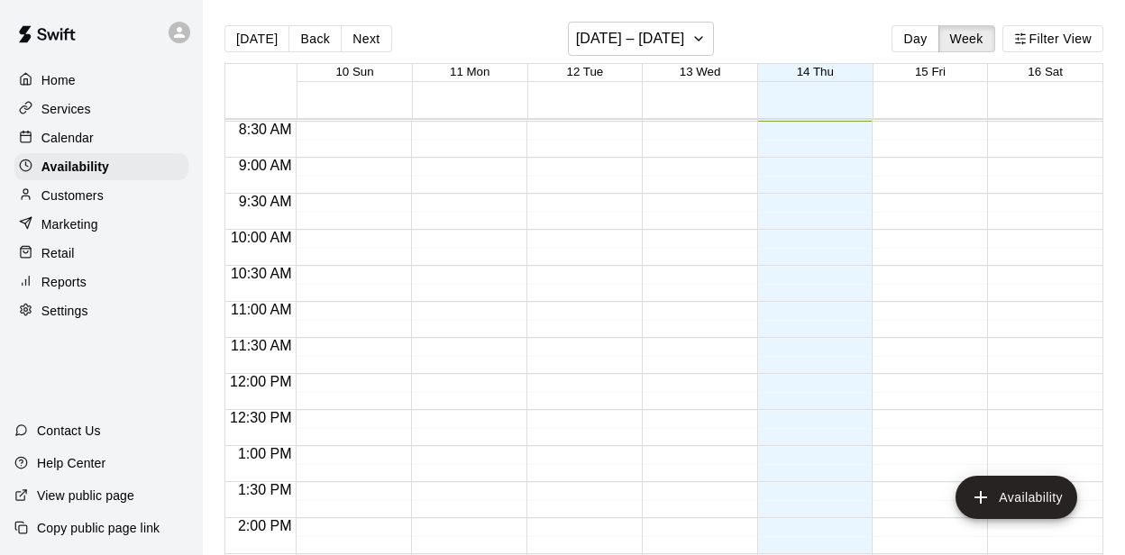
click at [76, 197] on p "Customers" at bounding box center [72, 196] width 62 height 18
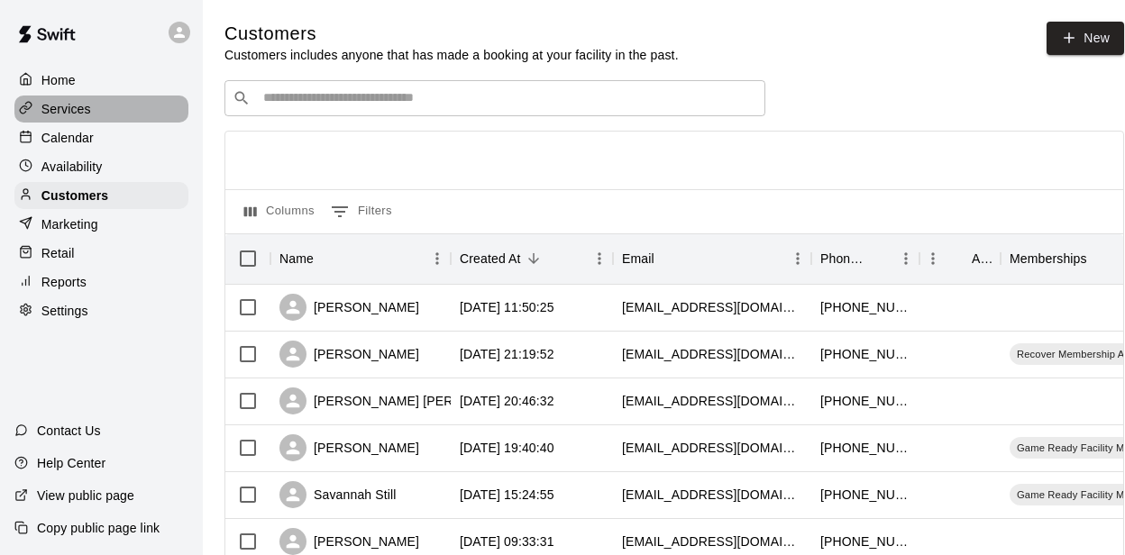
click at [87, 116] on p "Services" at bounding box center [66, 109] width 50 height 18
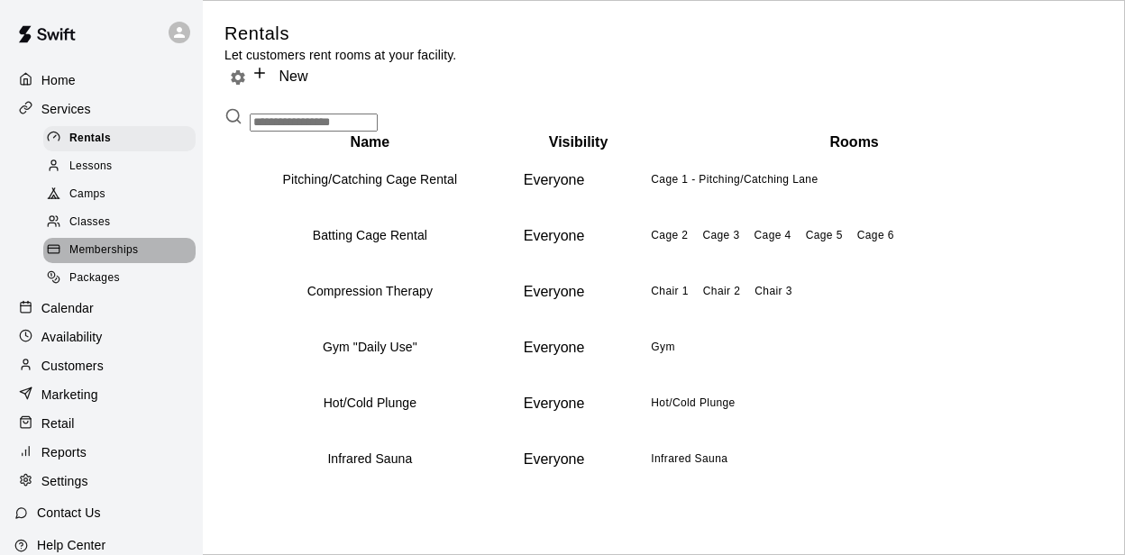
click at [107, 243] on span "Memberships" at bounding box center [103, 251] width 69 height 18
